Goal: Book appointment/travel/reservation

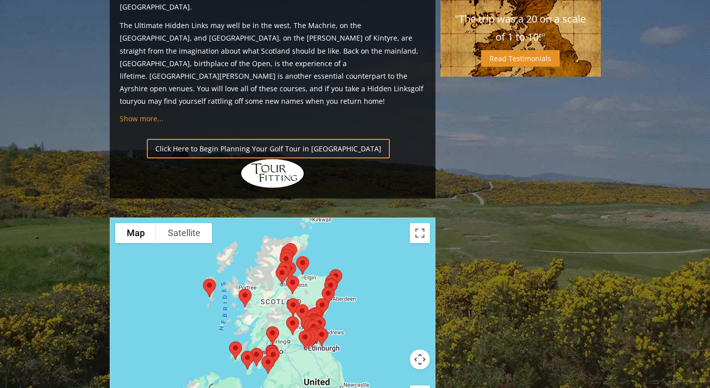
scroll to position [901, 0]
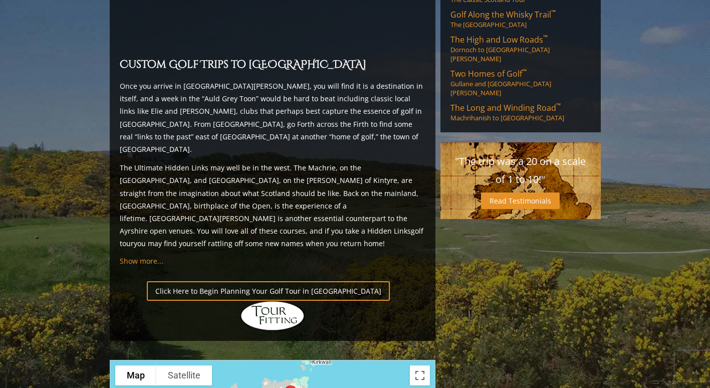
drag, startPoint x: 709, startPoint y: 229, endPoint x: 709, endPoint y: 179, distance: 50.1
click at [709, 179] on section "Home [GEOGRAPHIC_DATA] [GEOGRAPHIC_DATA] G olf P ackages Previous Next Previous…" at bounding box center [355, 52] width 710 height 1750
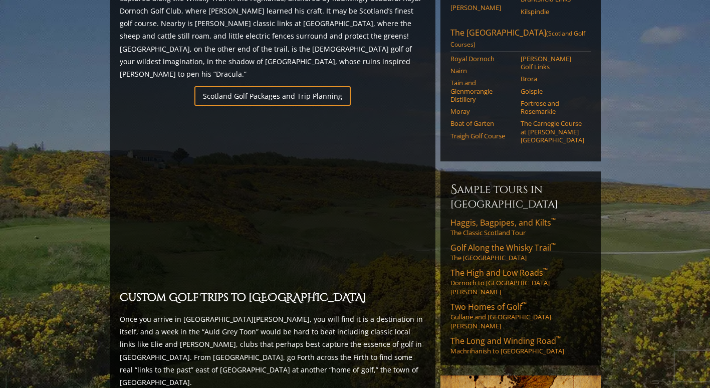
scroll to position [664, 0]
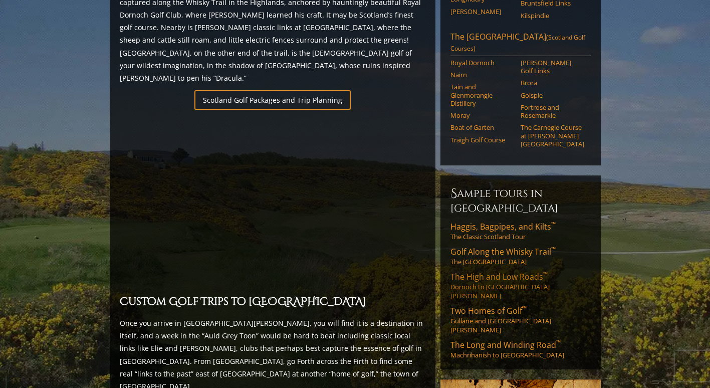
click at [506, 271] on span "The High and Low Roads ™" at bounding box center [498, 276] width 97 height 11
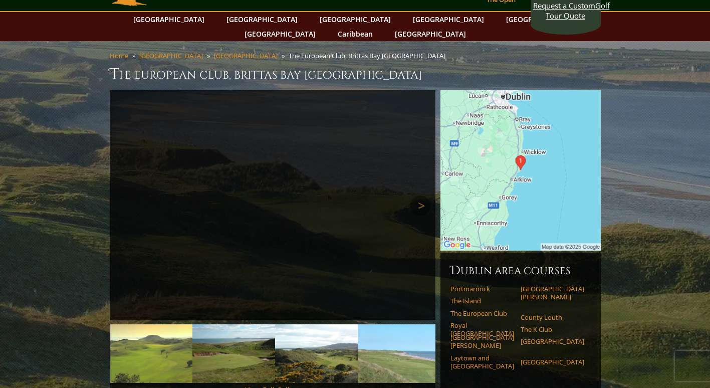
scroll to position [100, 0]
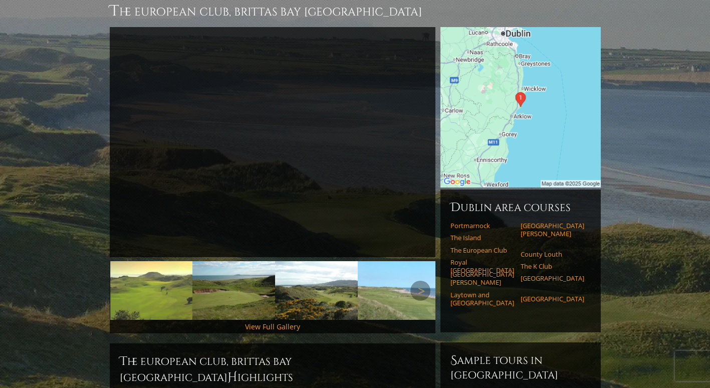
drag, startPoint x: 223, startPoint y: 272, endPoint x: 253, endPoint y: 273, distance: 30.1
click at [223, 272] on img at bounding box center [233, 290] width 83 height 59
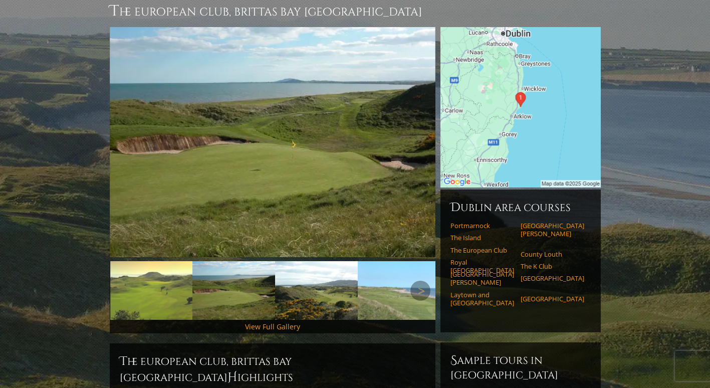
click at [312, 275] on img at bounding box center [316, 290] width 83 height 59
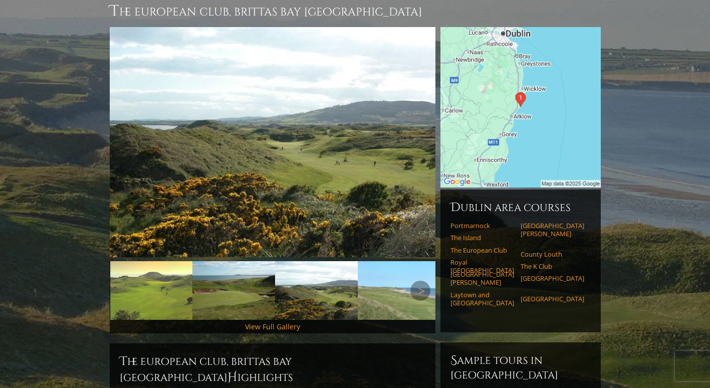
click at [379, 277] on img at bounding box center [399, 290] width 83 height 59
